Goal: Transaction & Acquisition: Purchase product/service

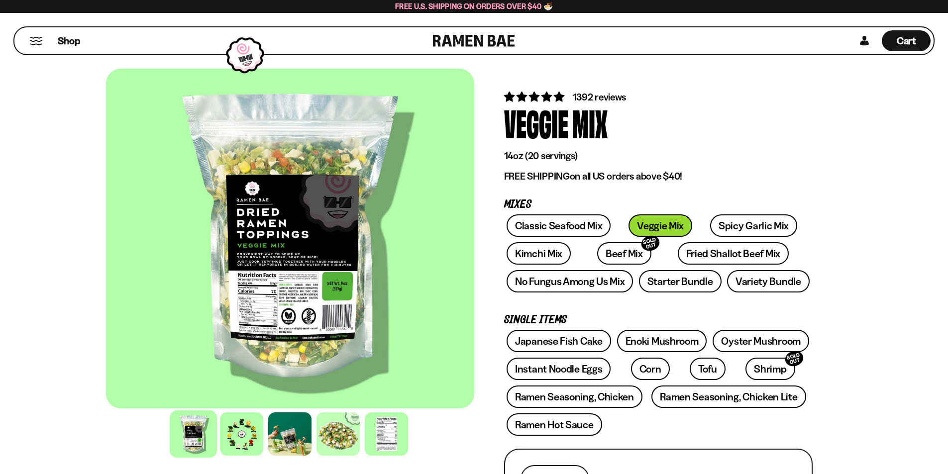
click at [488, 43] on link at bounding box center [474, 40] width 82 height 27
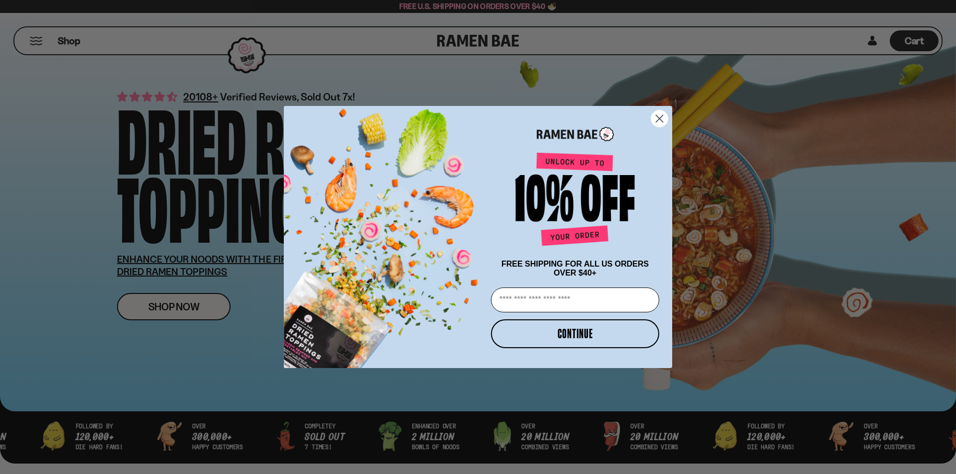
click at [661, 120] on circle "Close dialog" at bounding box center [659, 118] width 16 height 16
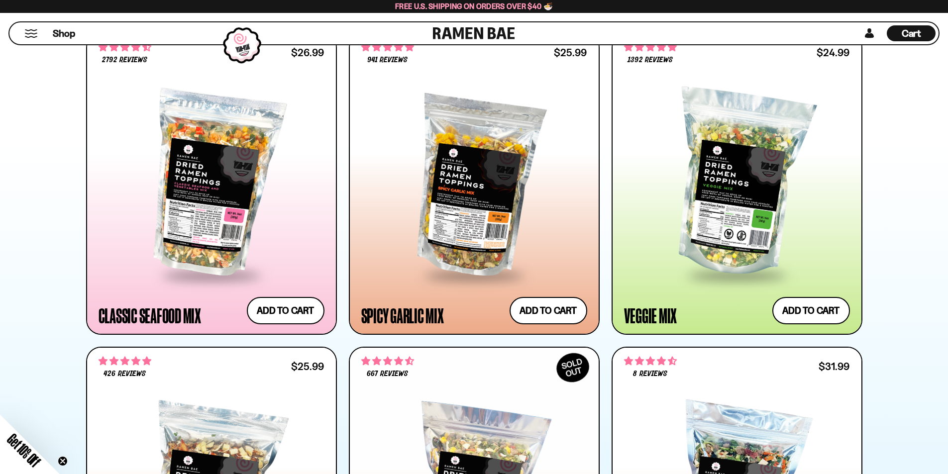
scroll to position [498, 0]
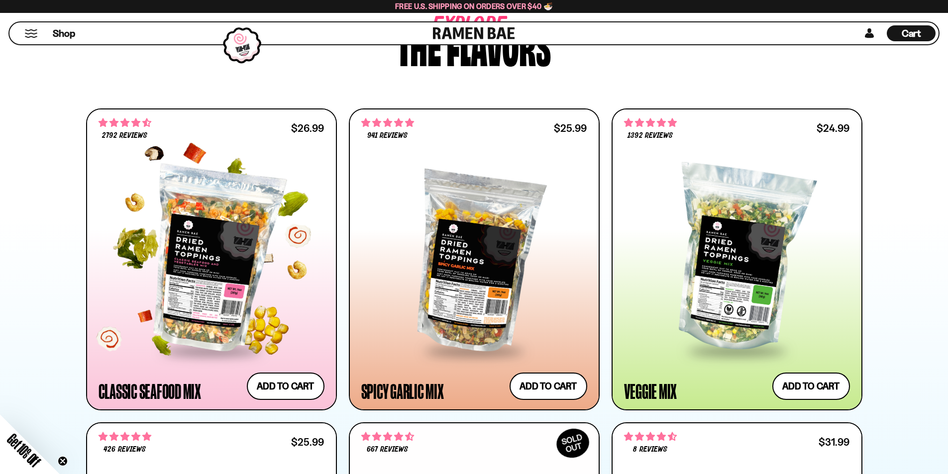
click at [216, 256] on div at bounding box center [212, 259] width 226 height 181
click at [199, 273] on div at bounding box center [212, 259] width 226 height 181
click at [306, 235] on div at bounding box center [212, 259] width 226 height 181
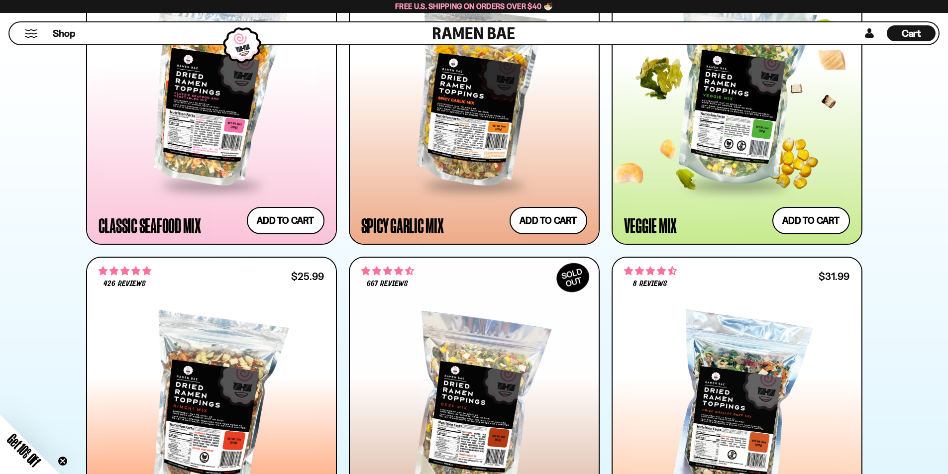
scroll to position [581, 0]
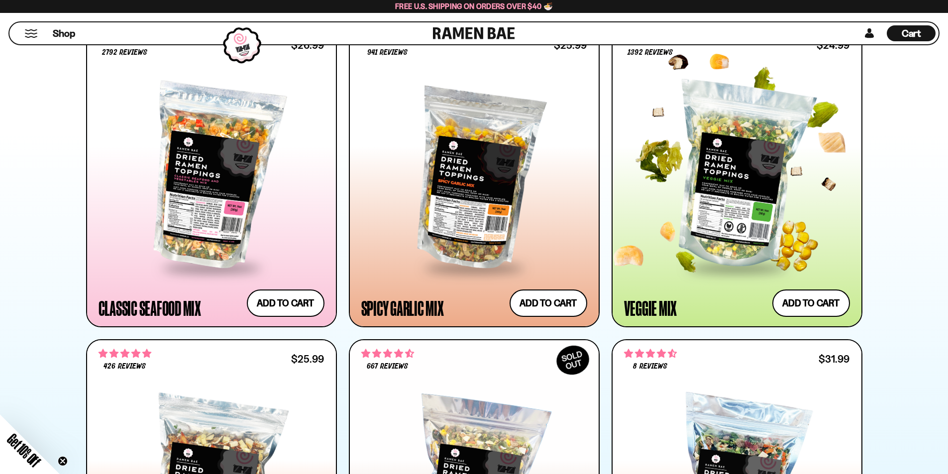
click at [762, 209] on div at bounding box center [737, 176] width 226 height 181
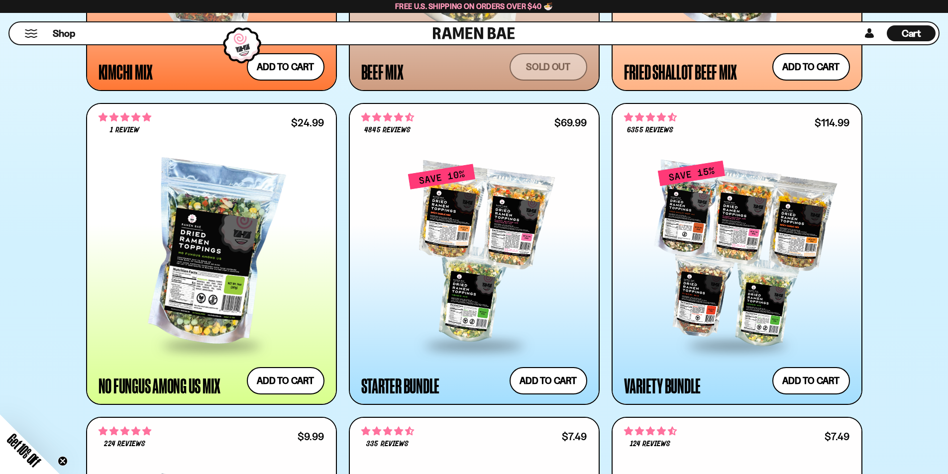
scroll to position [1161, 0]
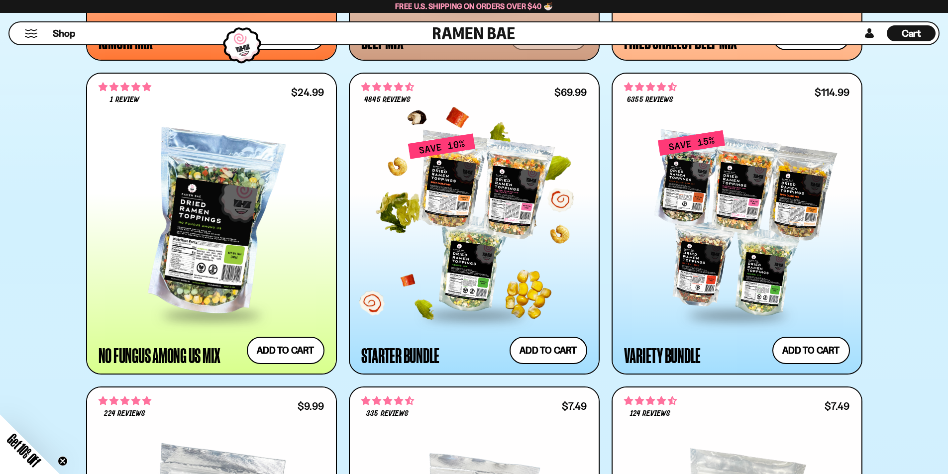
click at [405, 276] on div at bounding box center [474, 223] width 226 height 181
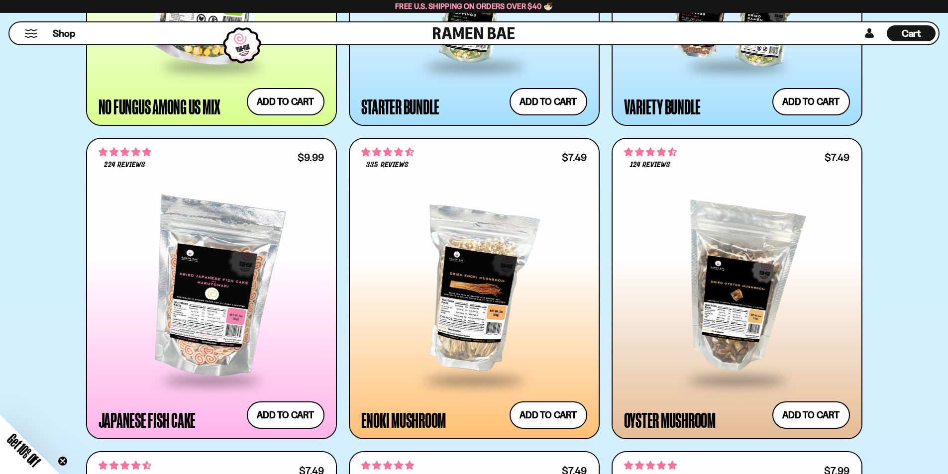
scroll to position [1244, 0]
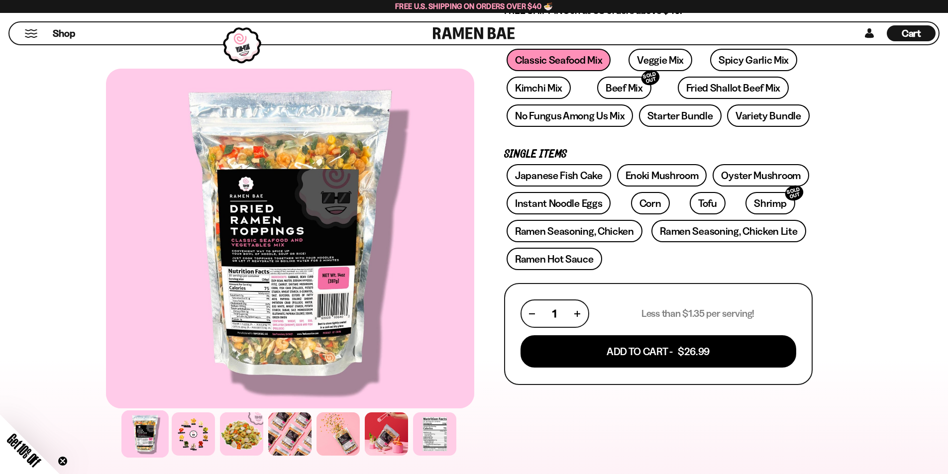
scroll to position [415, 0]
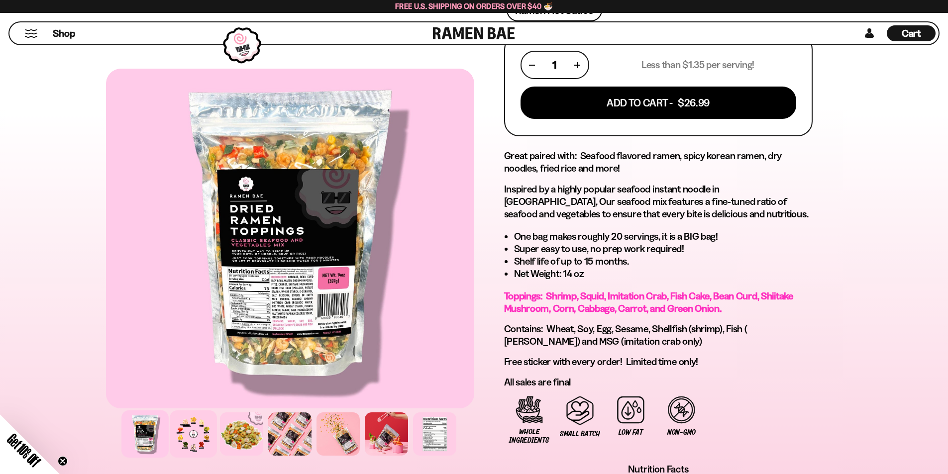
click at [205, 446] on div at bounding box center [193, 434] width 47 height 47
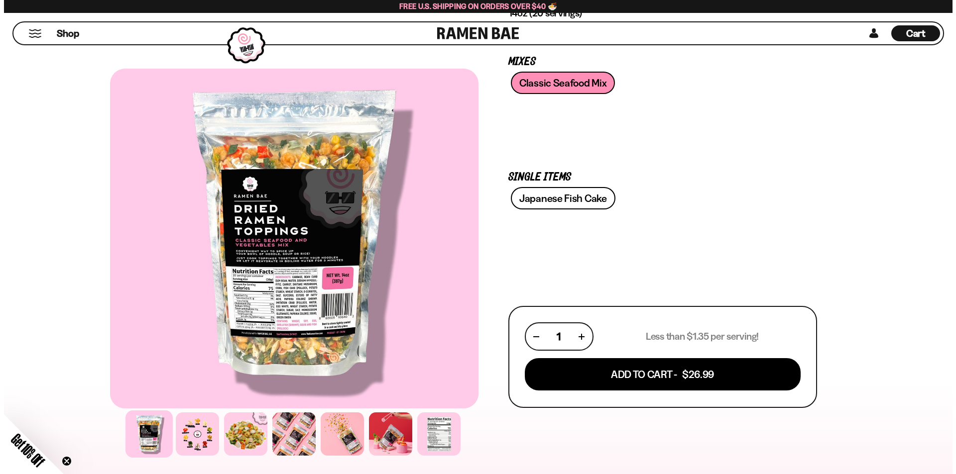
scroll to position [249, 0]
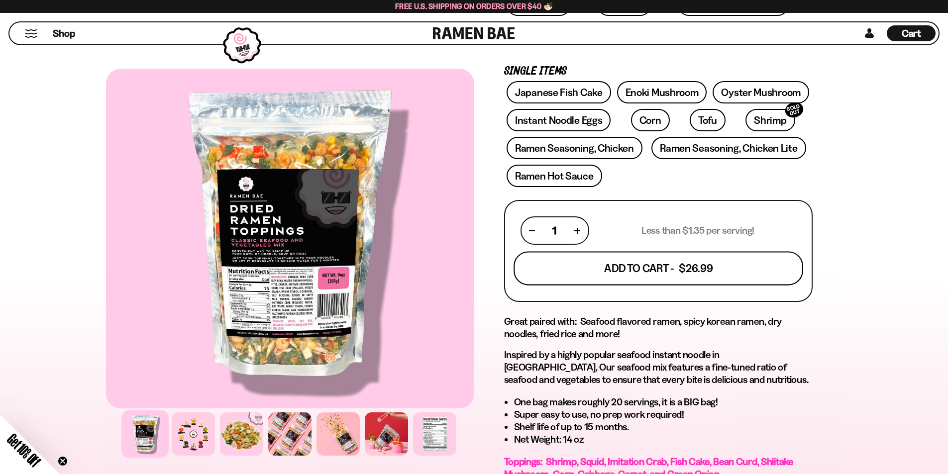
click at [598, 277] on button "Add To Cart - $26.99" at bounding box center [659, 269] width 290 height 34
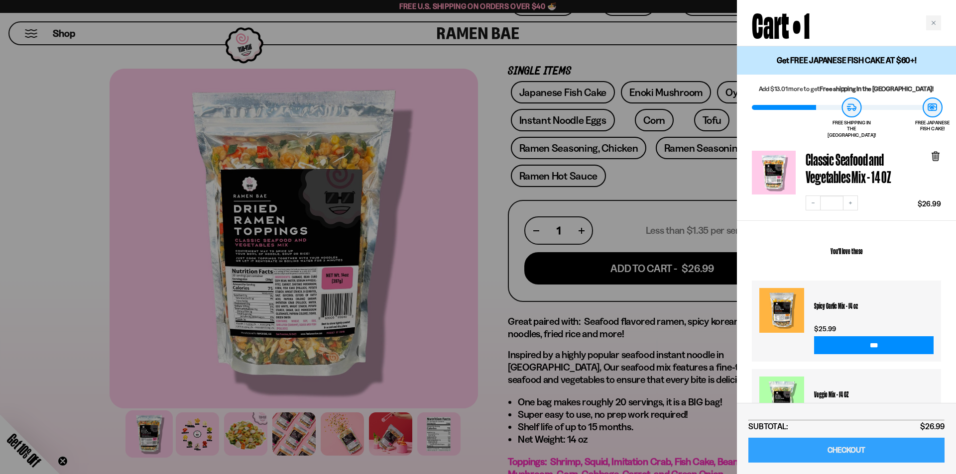
click at [828, 446] on link "CHECKOUT" at bounding box center [846, 450] width 196 height 25
click at [853, 340] on input "***" at bounding box center [873, 345] width 119 height 18
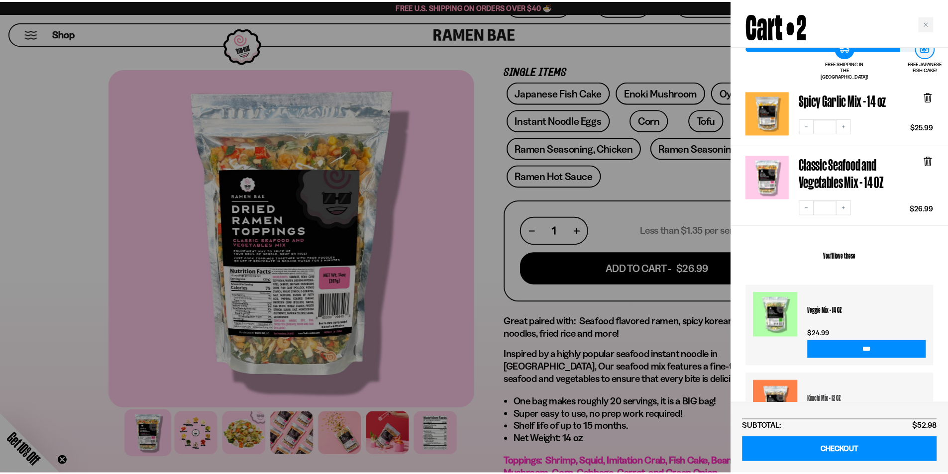
scroll to position [83, 0]
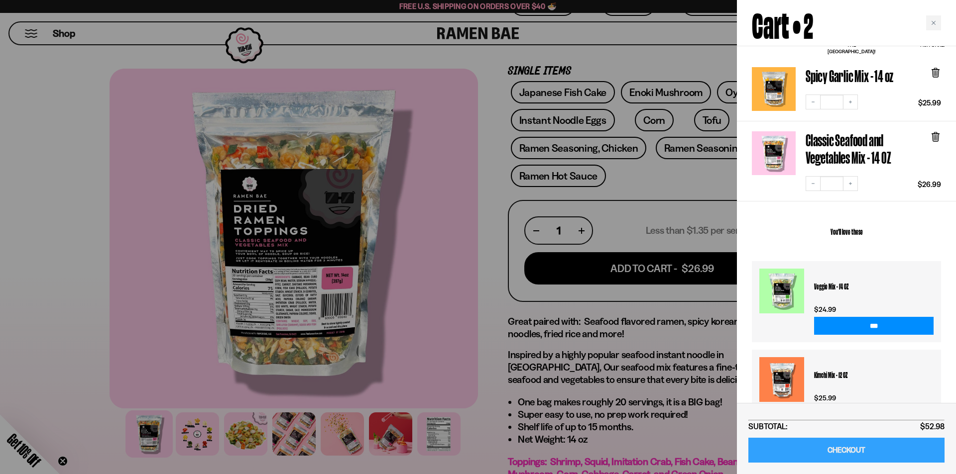
click at [871, 453] on link "CHECKOUT" at bounding box center [846, 450] width 196 height 25
click at [930, 22] on div "Close cart" at bounding box center [933, 22] width 15 height 15
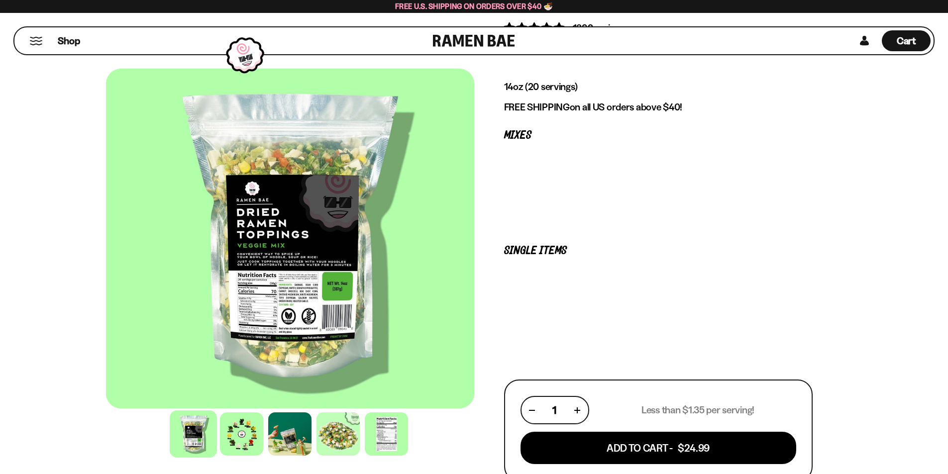
scroll to position [83, 0]
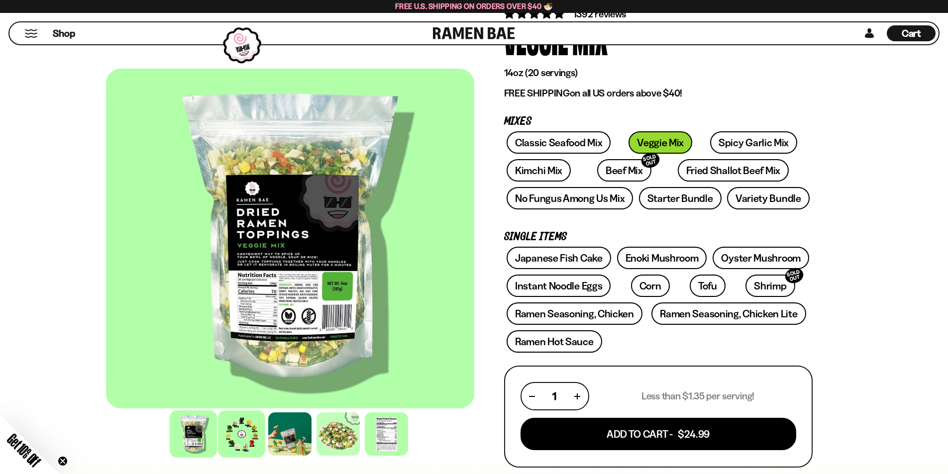
click at [239, 440] on div at bounding box center [241, 434] width 47 height 47
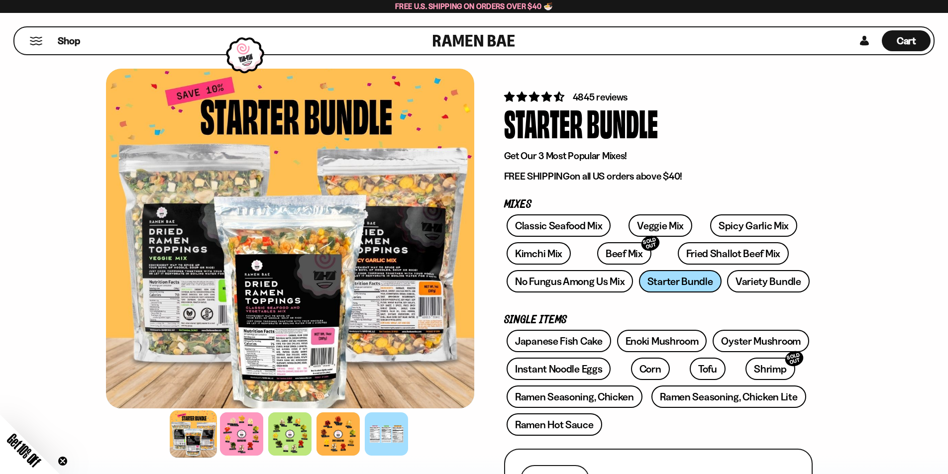
scroll to position [166, 0]
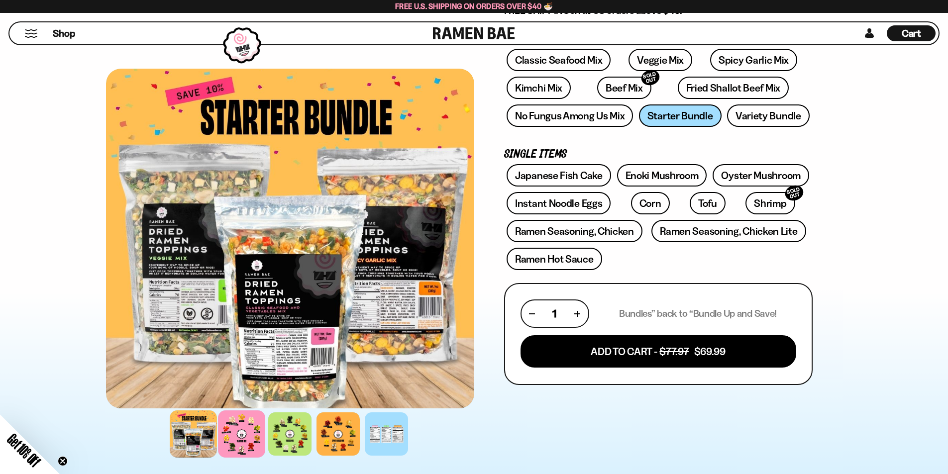
click at [249, 434] on div at bounding box center [241, 434] width 47 height 47
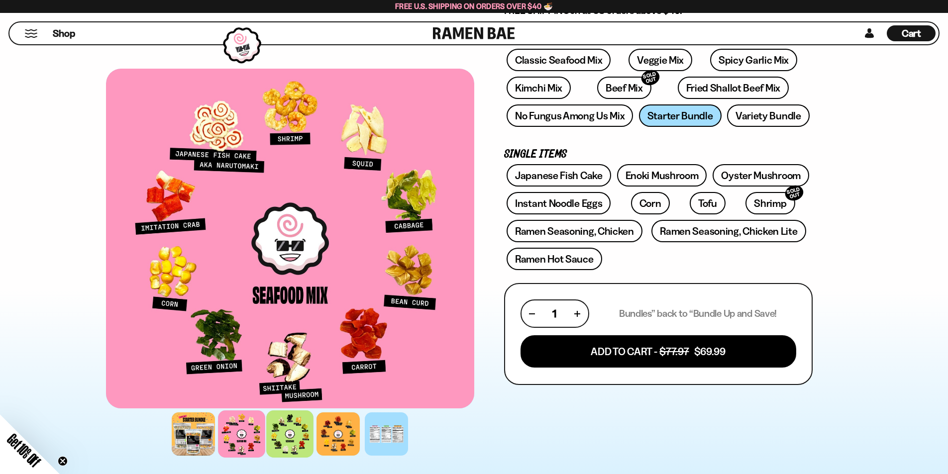
click at [285, 437] on div at bounding box center [289, 434] width 47 height 47
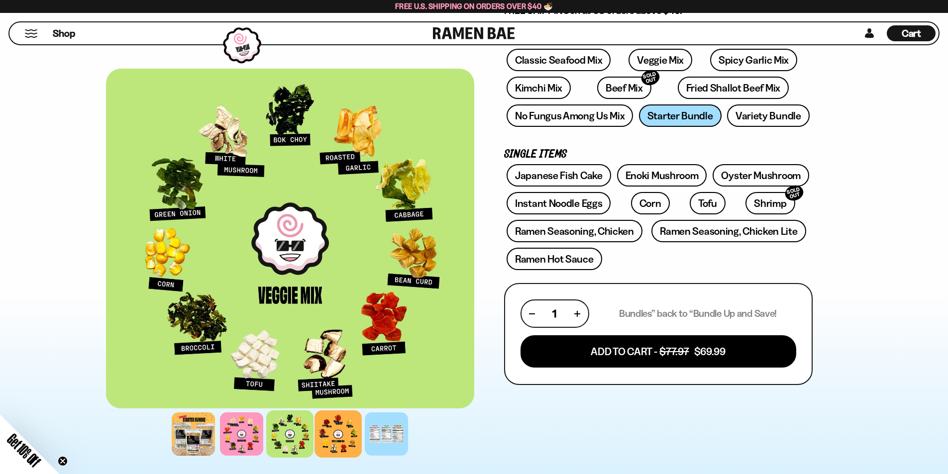
click at [330, 440] on div at bounding box center [338, 434] width 47 height 47
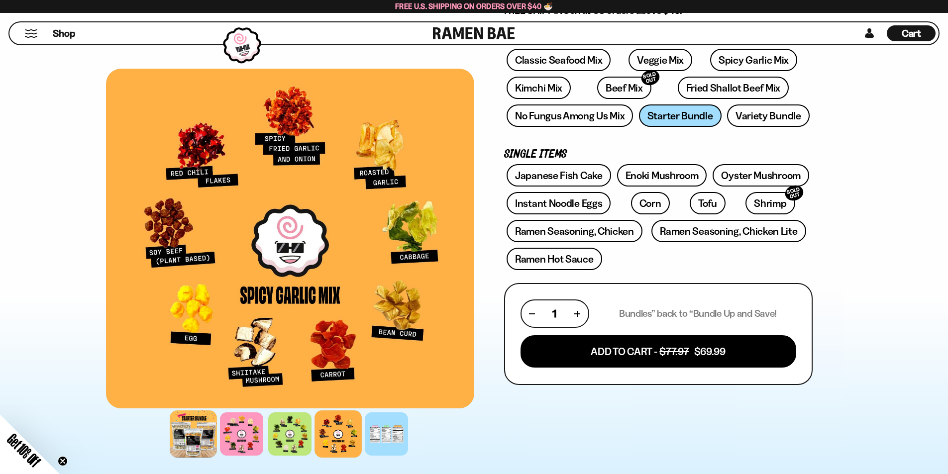
click at [190, 431] on div at bounding box center [193, 434] width 47 height 47
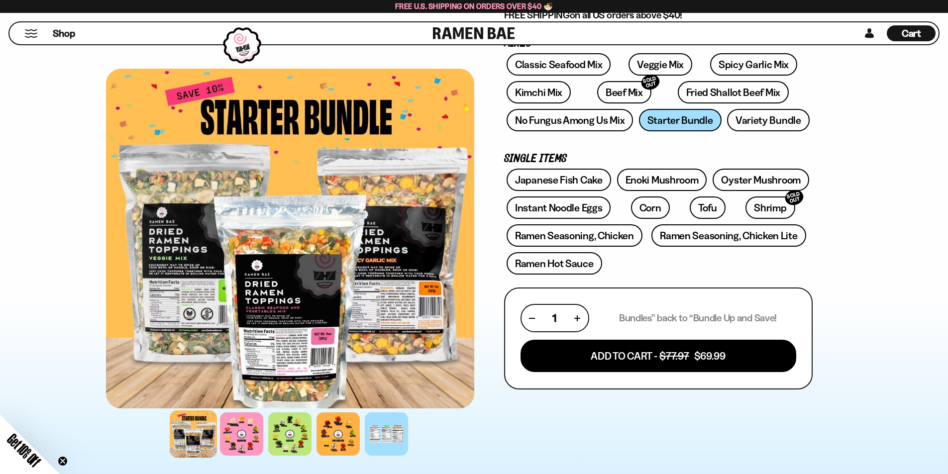
scroll to position [249, 0]
